Goal: Communication & Community: Answer question/provide support

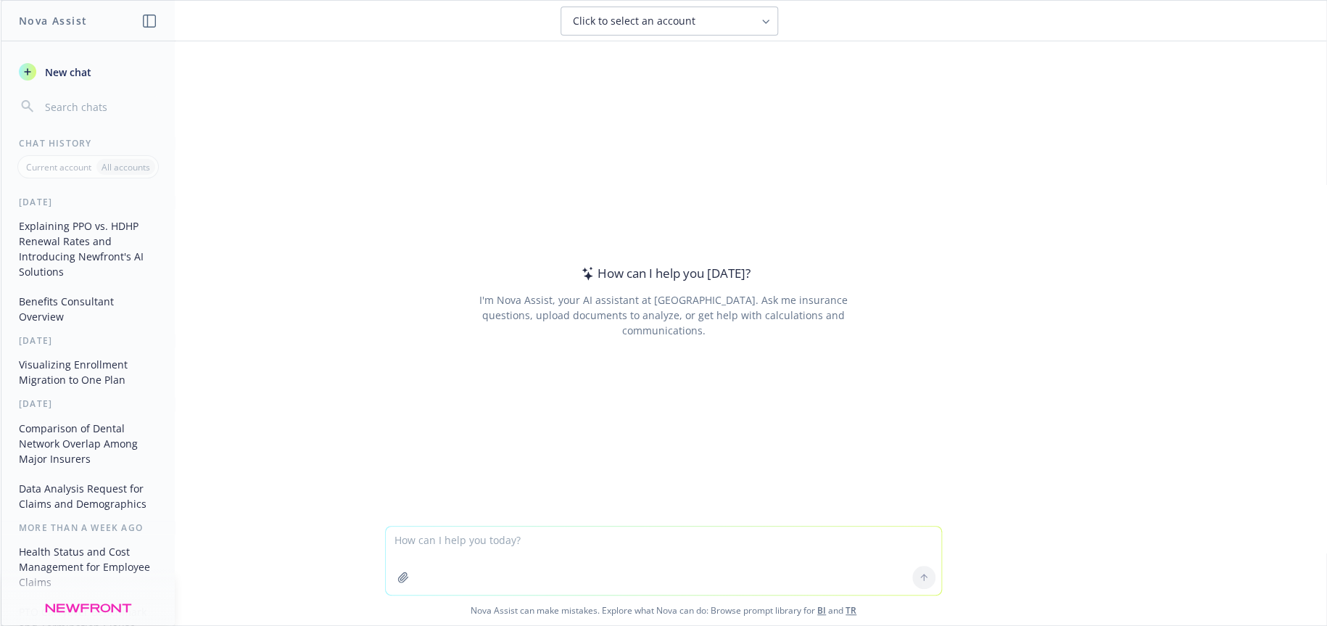
click at [488, 550] on textarea at bounding box center [664, 561] width 556 height 68
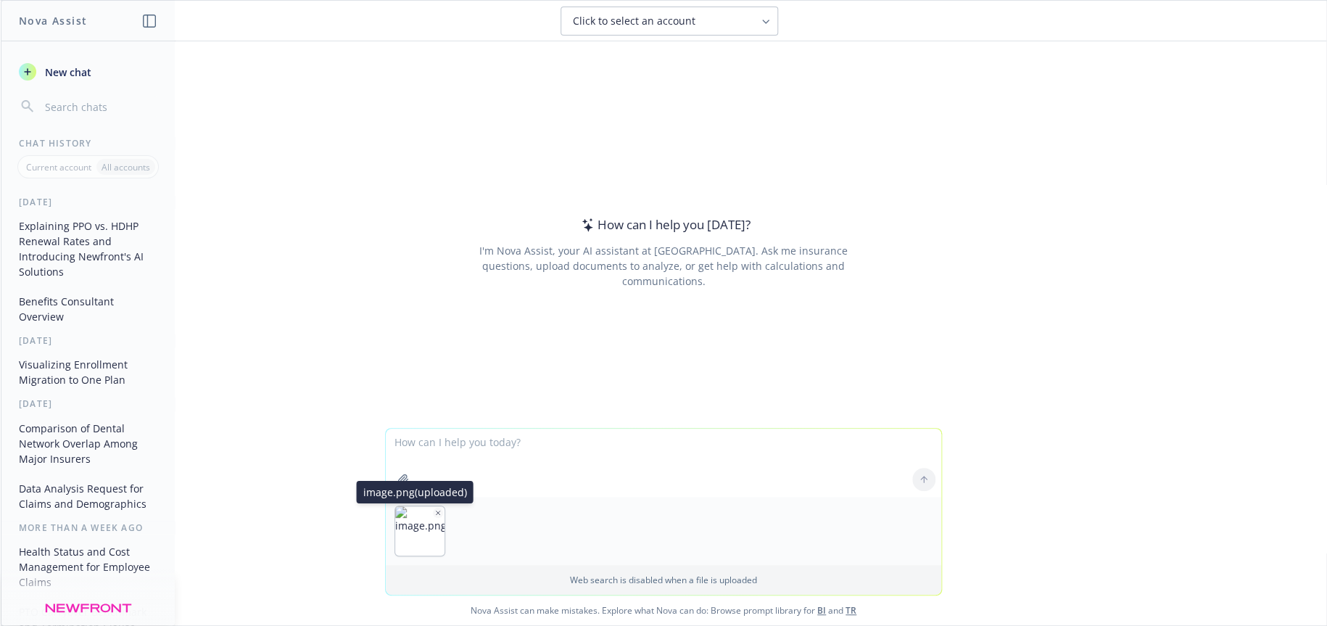
click at [434, 512] on icon "button" at bounding box center [437, 512] width 7 height 7
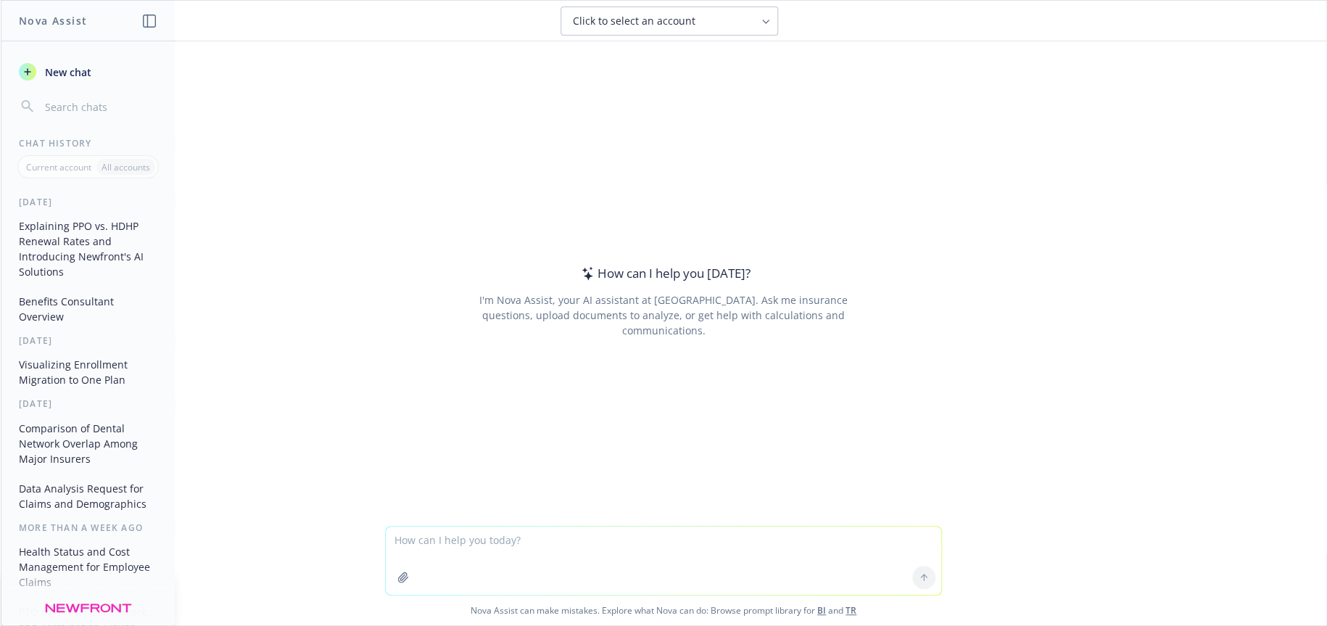
click at [404, 543] on textarea at bounding box center [664, 561] width 556 height 68
type textarea "modify this:"
paste textarea
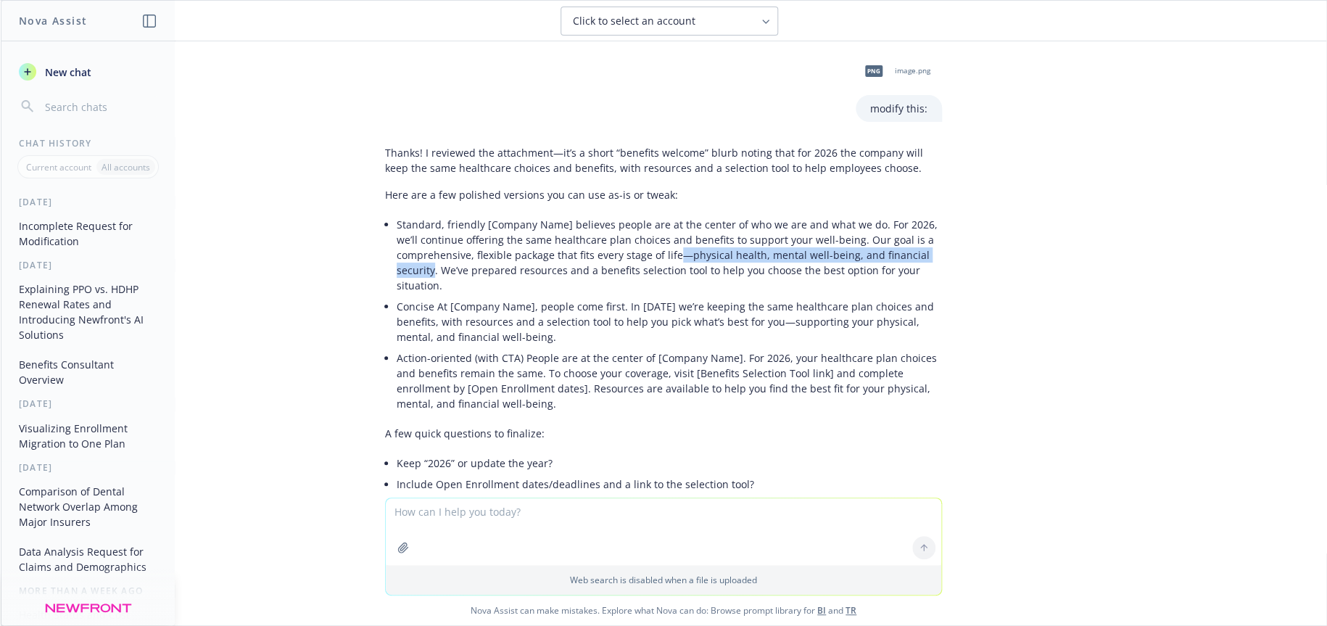
drag, startPoint x: 667, startPoint y: 254, endPoint x: 421, endPoint y: 271, distance: 245.7
click at [421, 271] on p "Standard, friendly [Company Name] believes people are at the center of who we a…" at bounding box center [669, 255] width 545 height 76
click at [434, 508] on textarea at bounding box center [664, 531] width 556 height 67
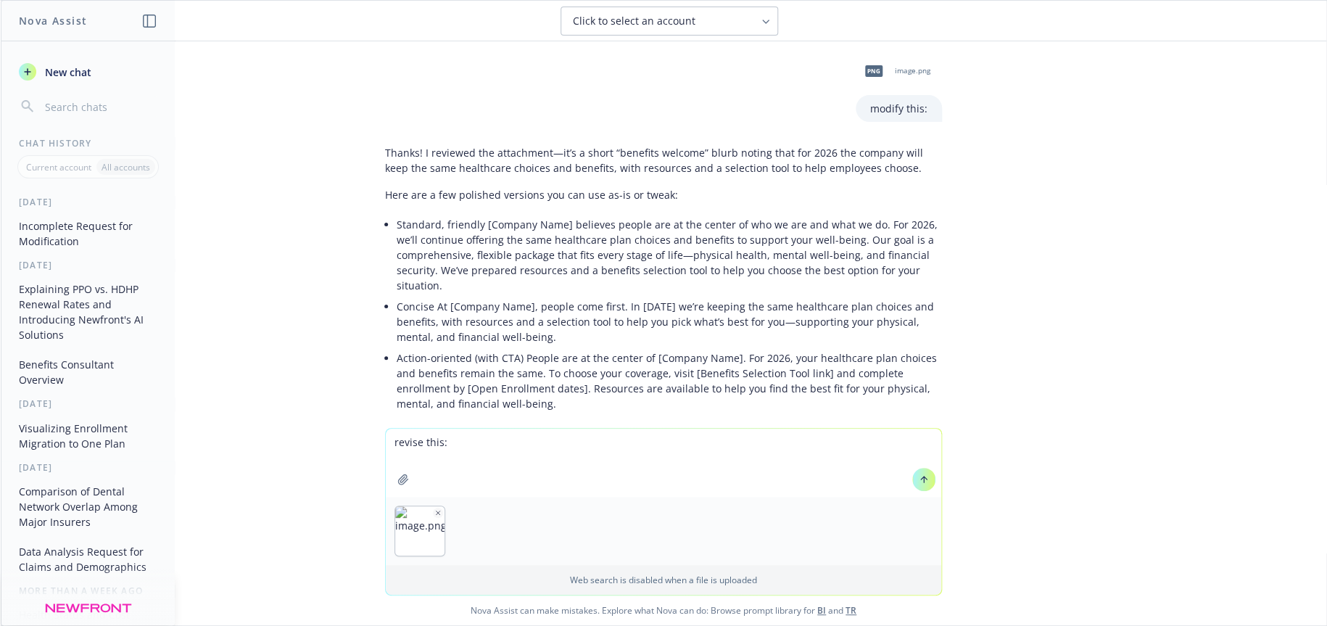
type textarea "revise this:"
click at [919, 484] on icon at bounding box center [924, 479] width 10 height 10
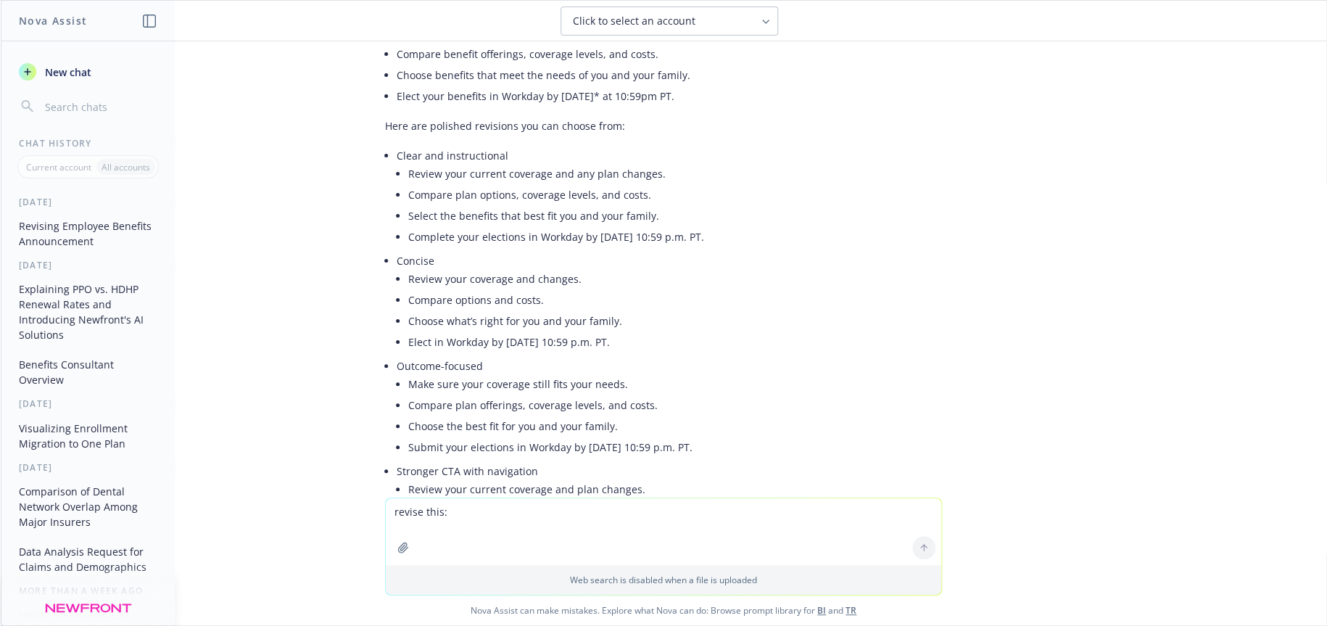
scroll to position [678, 0]
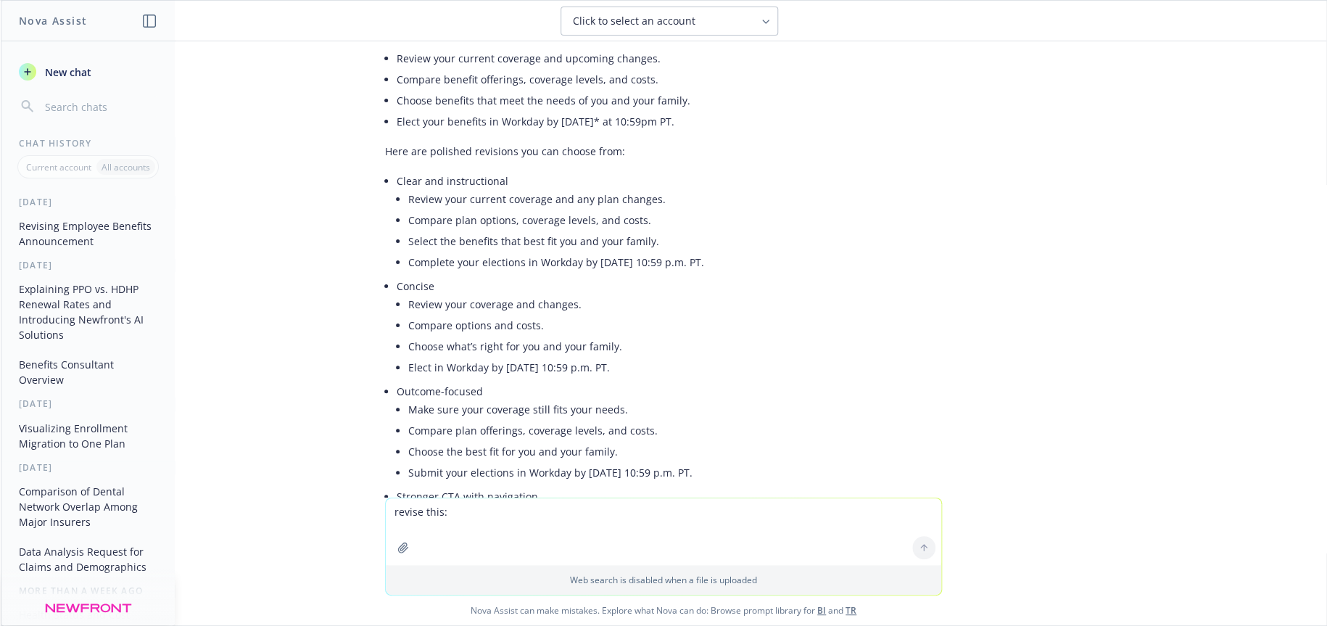
drag, startPoint x: 397, startPoint y: 197, endPoint x: 742, endPoint y: 255, distance: 349.4
click at [742, 255] on ul "Review your current coverage and any plan changes. Compare plan options, covera…" at bounding box center [658, 231] width 500 height 84
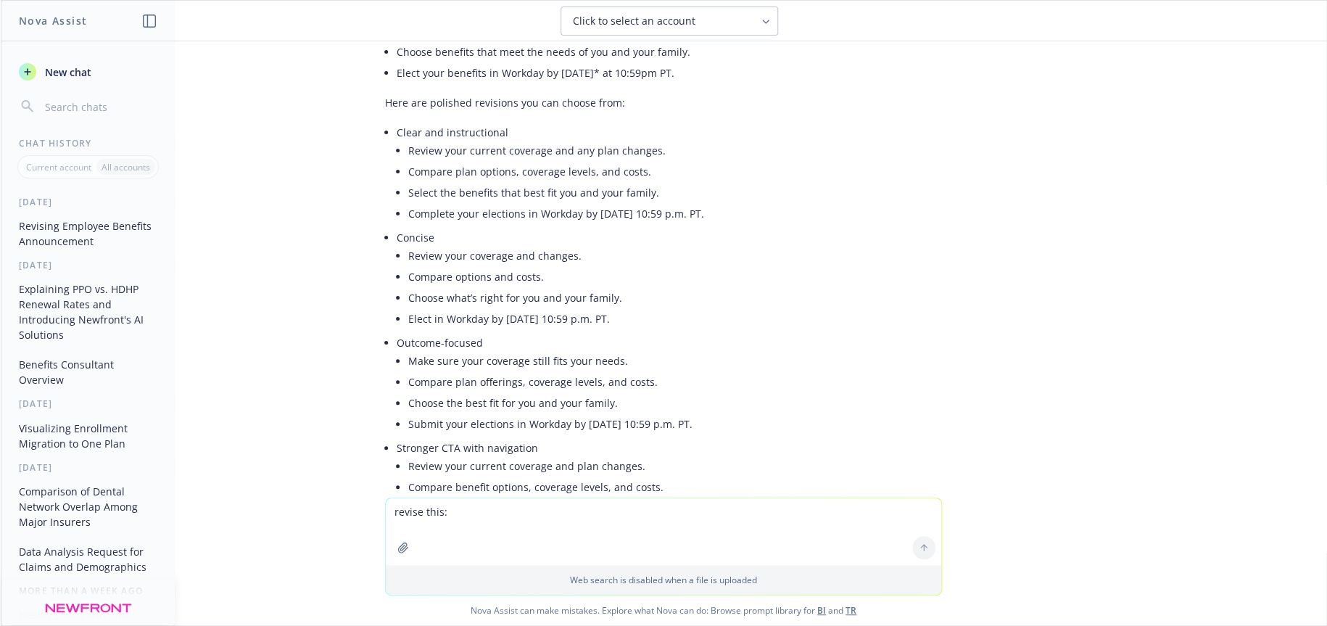
scroll to position [751, 0]
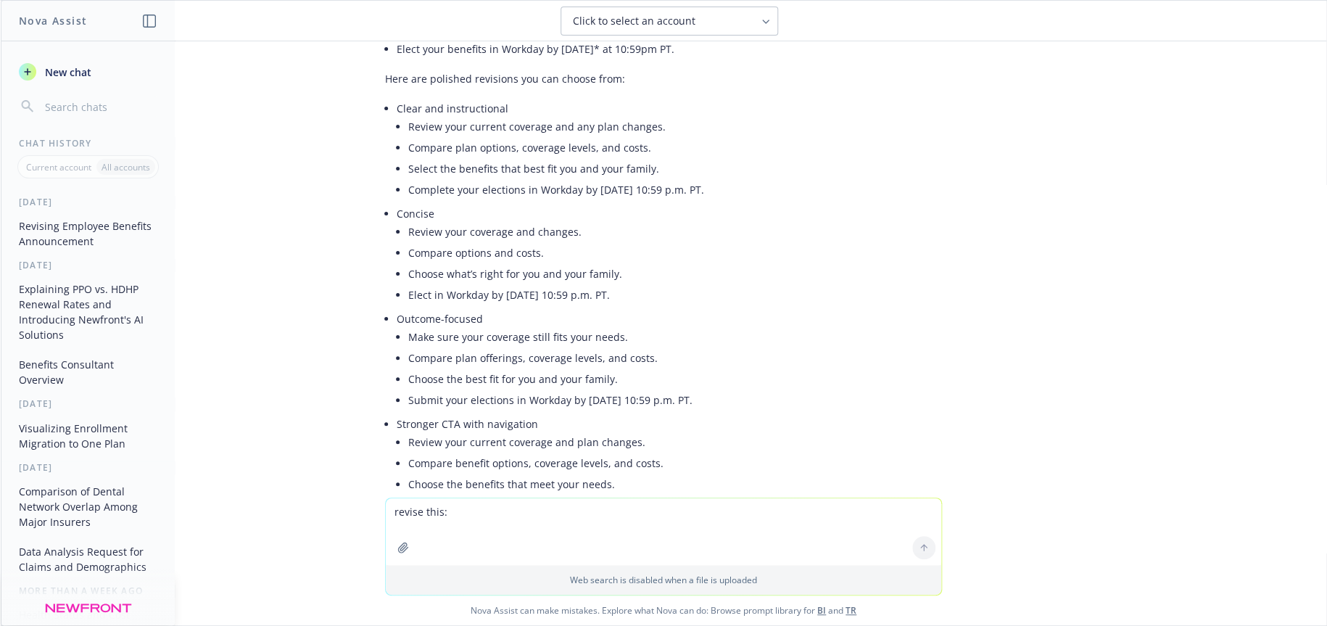
click at [408, 336] on li "Make sure your coverage still fits your needs." at bounding box center [658, 336] width 500 height 21
drag, startPoint x: 397, startPoint y: 336, endPoint x: 754, endPoint y: 397, distance: 362.0
click at [754, 397] on ul "Make sure your coverage still fits your needs. Compare plan offerings, coverage…" at bounding box center [658, 368] width 500 height 84
copy ul "Make sure your coverage still fits your needs. Compare plan offerings, coverage…"
click at [440, 506] on textarea "revise this:" at bounding box center [664, 531] width 556 height 67
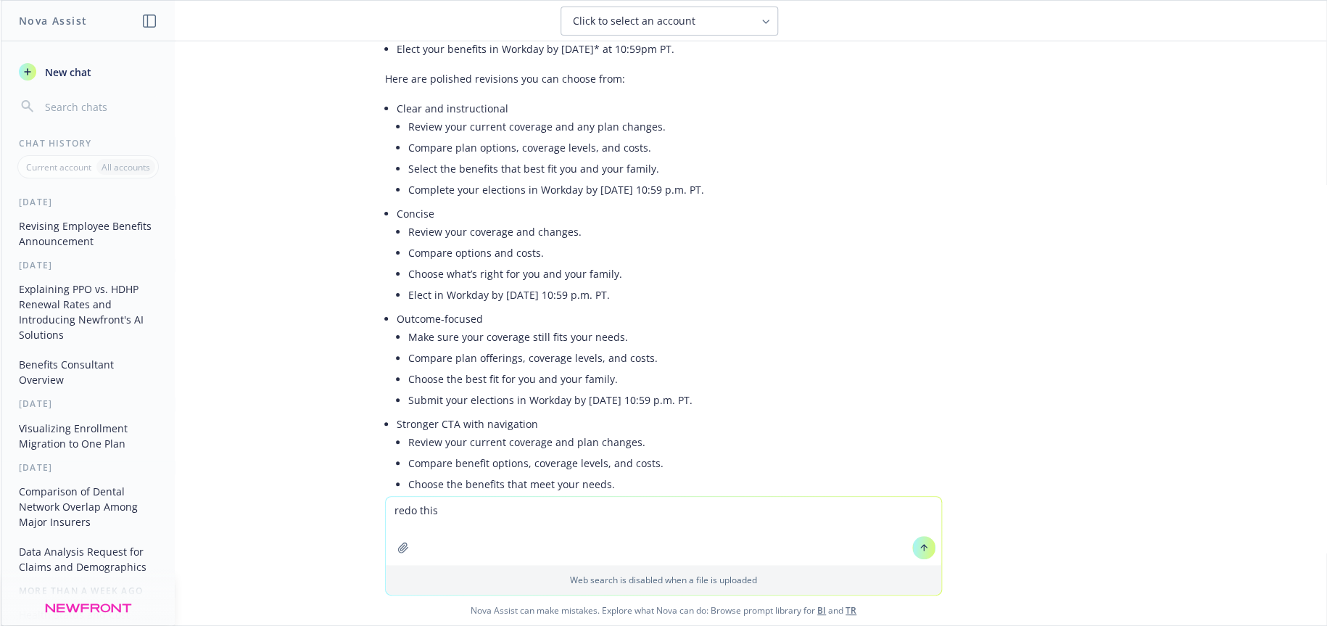
type textarea "redo this:"
drag, startPoint x: 455, startPoint y: 510, endPoint x: 57, endPoint y: 511, distance: 397.5
click at [57, 511] on div "Nova Assist New chat Chat History Current account All accounts [DATE] Revising …" at bounding box center [663, 313] width 1327 height 626
